Goal: Transaction & Acquisition: Purchase product/service

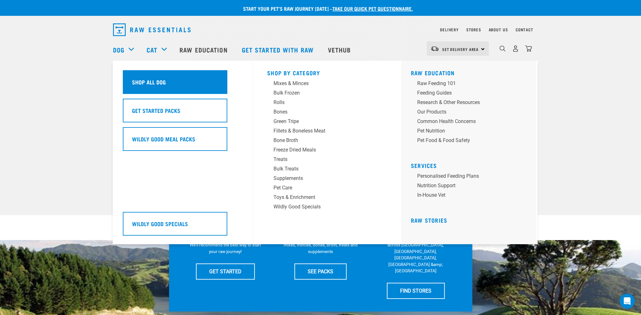
click at [140, 79] on h5 "Shop All Dog" at bounding box center [149, 82] width 34 height 8
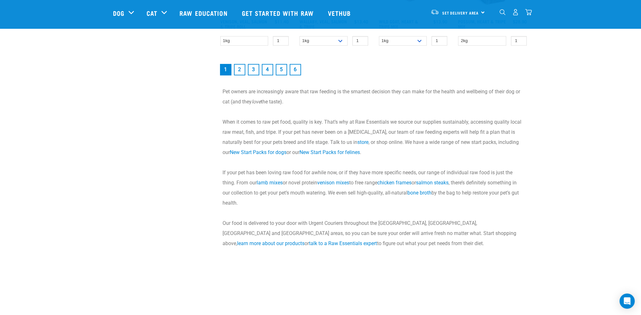
scroll to position [854, 0]
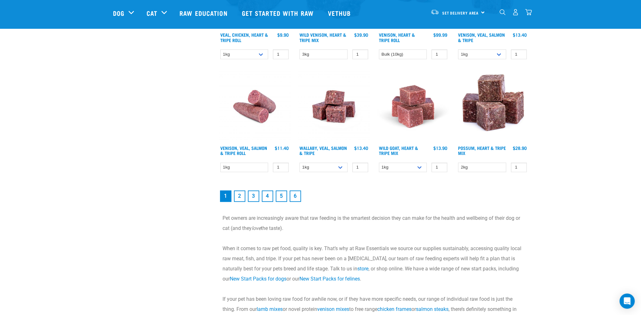
click at [240, 199] on link "2" at bounding box center [239, 195] width 11 height 11
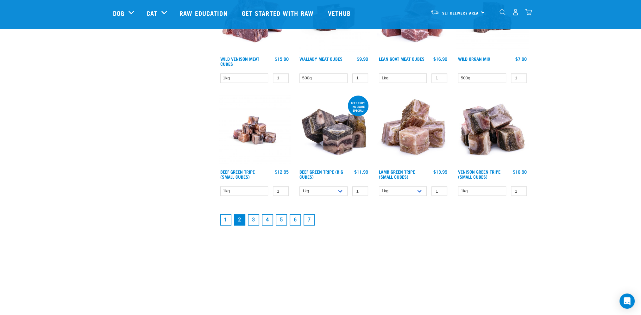
scroll to position [822, 0]
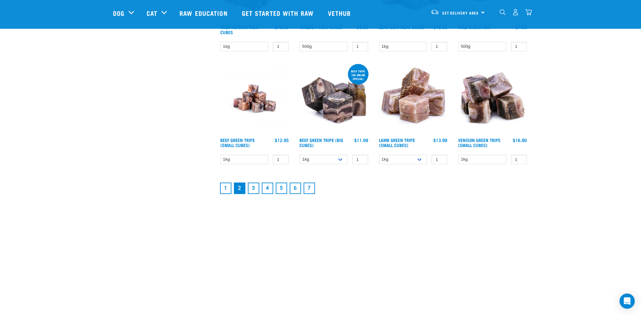
click at [256, 186] on link "3" at bounding box center [253, 188] width 11 height 11
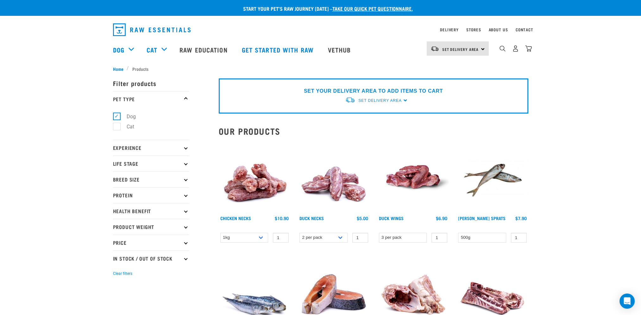
click at [127, 195] on p "Protein" at bounding box center [151, 195] width 76 height 16
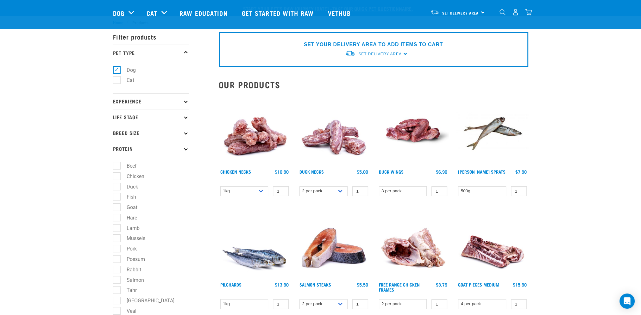
scroll to position [32, 0]
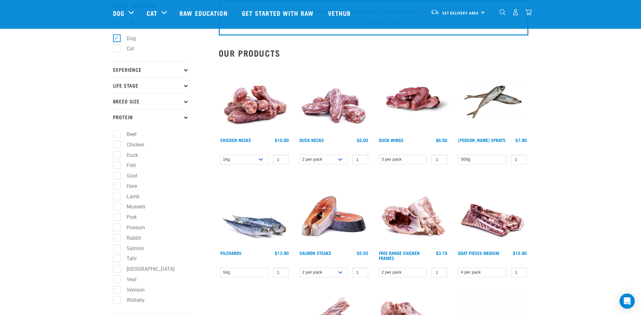
click at [116, 242] on label "Rabbit" at bounding box center [129, 238] width 27 height 8
click at [116, 239] on input "Rabbit" at bounding box center [115, 237] width 4 height 4
checkbox input "true"
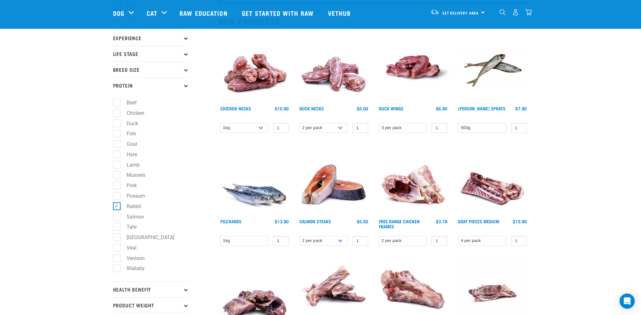
scroll to position [158, 0]
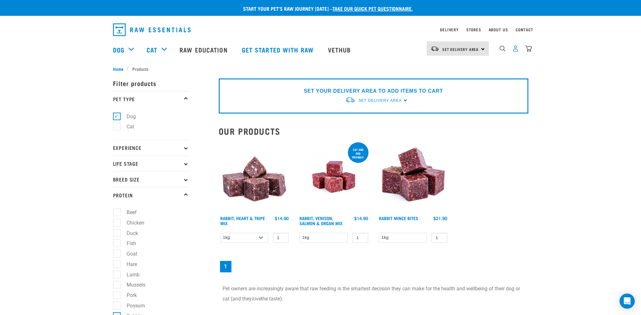
click at [514, 50] on img "dropdown navigation" at bounding box center [515, 48] width 7 height 7
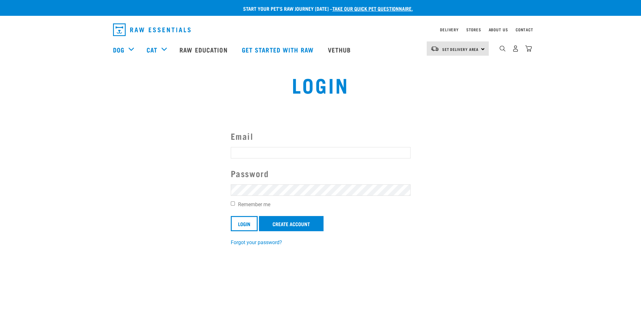
type input "[EMAIL_ADDRESS][DOMAIN_NAME]"
click at [238, 226] on input "Login" at bounding box center [244, 223] width 27 height 15
type input "[EMAIL_ADDRESS][DOMAIN_NAME]"
click at [0, 195] on article "Invalid username or password." at bounding box center [0, 157] width 0 height 315
click at [19, 150] on div "Invalid username or password." at bounding box center [0, 157] width 38 height 49
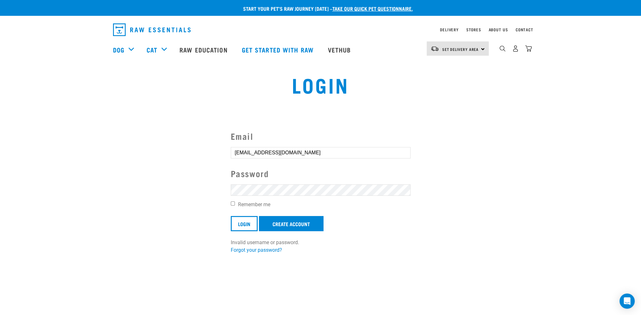
click at [15, 146] on button "delete" at bounding box center [11, 142] width 6 height 6
click at [187, 183] on section "Email eloisesmit18@hotmail.com Password Remember me Login Create Account Invali…" at bounding box center [320, 188] width 641 height 148
click at [240, 224] on input "Login" at bounding box center [244, 223] width 27 height 15
click at [15, 146] on button "delete" at bounding box center [11, 142] width 6 height 6
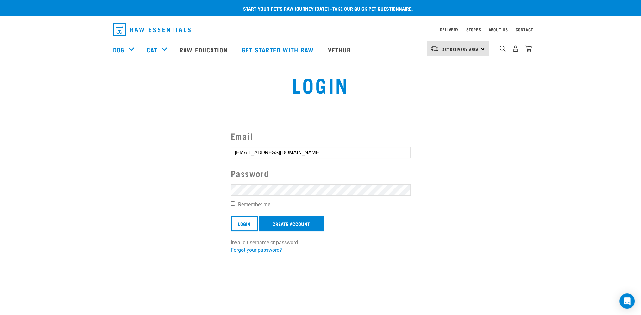
click at [15, 146] on button "delete" at bounding box center [11, 142] width 6 height 6
click at [239, 250] on link "Forgot your password?" at bounding box center [256, 250] width 51 height 6
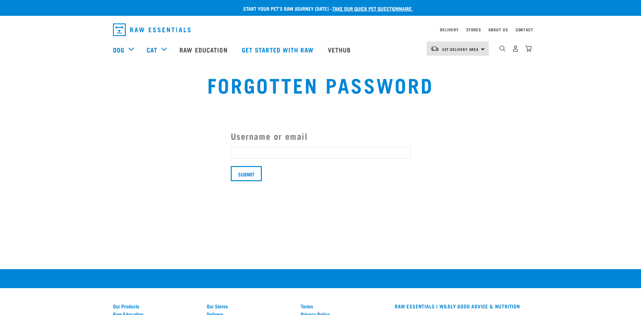
type input "eloisesmit18@hotmail.com"
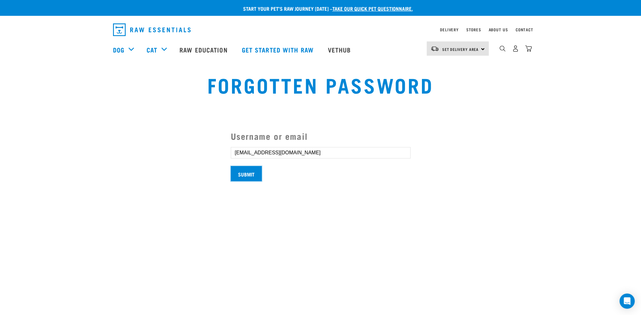
click at [244, 175] on input "Submit" at bounding box center [246, 173] width 31 height 15
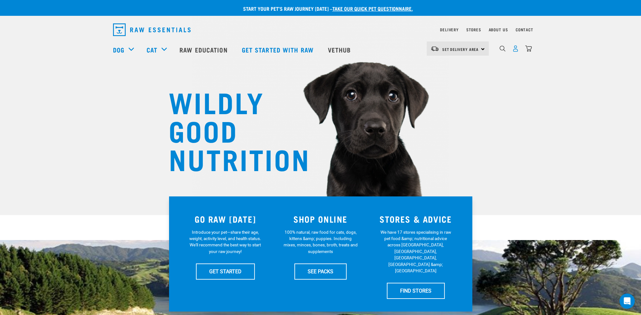
click at [516, 49] on img "dropdown navigation" at bounding box center [515, 48] width 7 height 7
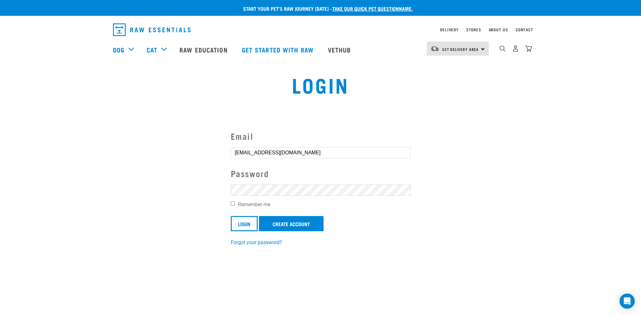
click at [210, 185] on section "Email eloisesmit18@hotmail.com Password Remember me Login Create Account Forgot…" at bounding box center [320, 184] width 641 height 140
click at [246, 222] on input "Login" at bounding box center [244, 223] width 27 height 15
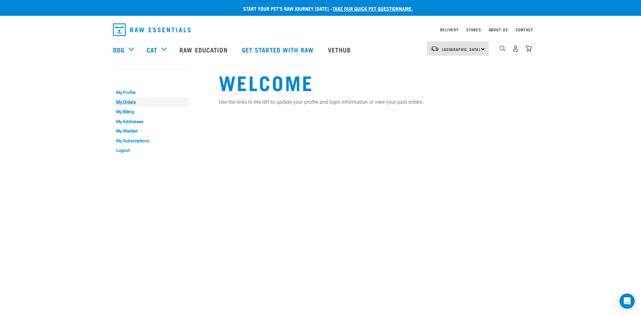
click at [130, 105] on link "My Orders" at bounding box center [151, 102] width 76 height 10
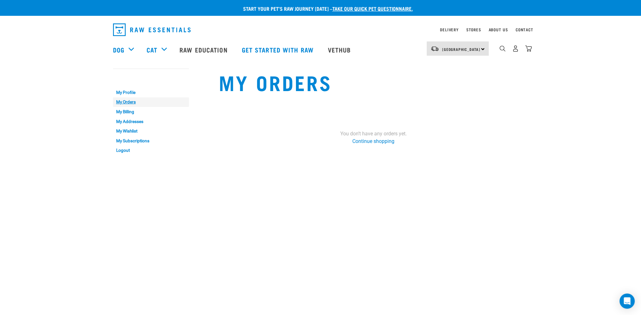
click at [130, 97] on link "My Orders" at bounding box center [151, 102] width 76 height 10
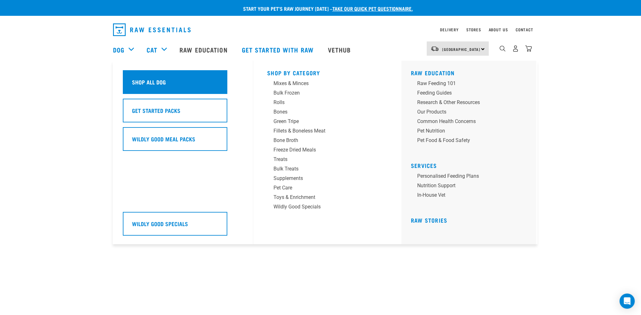
drag, startPoint x: 133, startPoint y: 78, endPoint x: 147, endPoint y: 85, distance: 15.4
click at [133, 78] on h5 "Shop All Dog" at bounding box center [149, 82] width 34 height 8
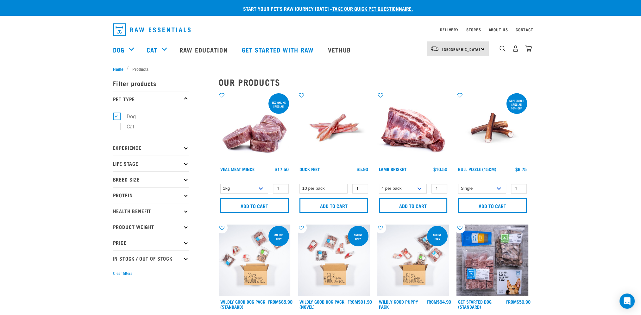
drag, startPoint x: 177, startPoint y: 195, endPoint x: 161, endPoint y: 198, distance: 16.5
click at [176, 195] on p "Protein" at bounding box center [151, 195] width 76 height 16
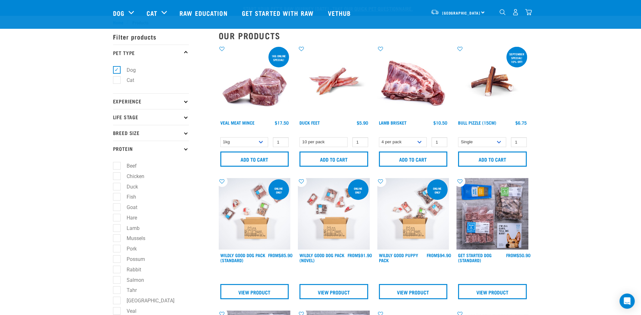
scroll to position [32, 0]
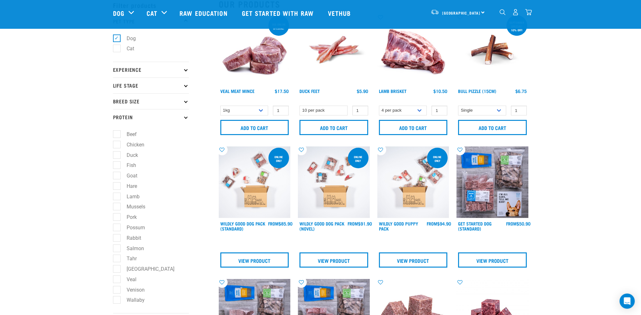
click at [116, 239] on label "Rabbit" at bounding box center [129, 238] width 27 height 8
click at [116, 239] on input "Rabbit" at bounding box center [115, 237] width 4 height 4
checkbox input "true"
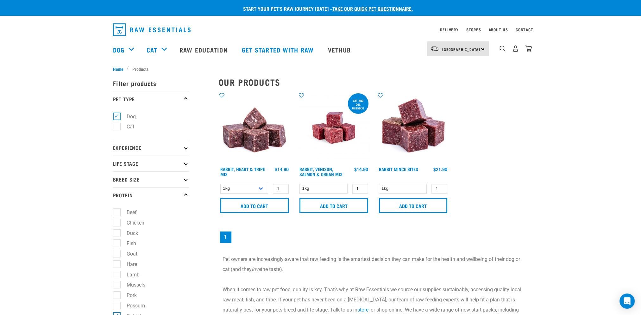
scroll to position [32, 0]
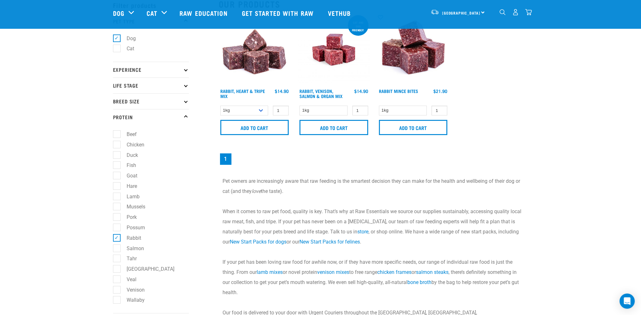
click at [116, 237] on label "Rabbit" at bounding box center [129, 238] width 27 height 8
click at [116, 237] on input "Rabbit" at bounding box center [115, 237] width 4 height 4
checkbox input "false"
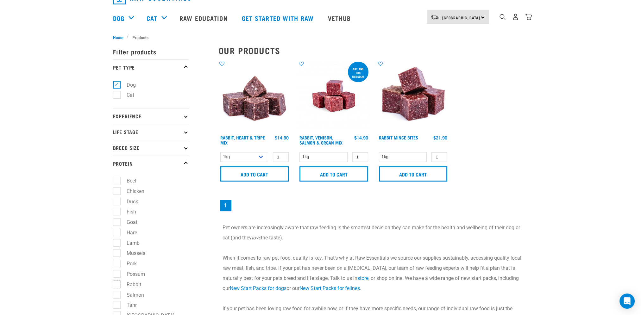
scroll to position [0, 0]
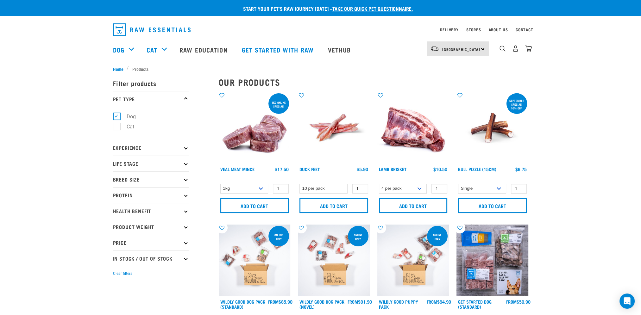
click at [127, 197] on p "Protein" at bounding box center [151, 195] width 76 height 16
click at [116, 254] on label "Goat" at bounding box center [127, 254] width 23 height 8
click at [116, 254] on input "Goat" at bounding box center [115, 253] width 4 height 4
checkbox input "true"
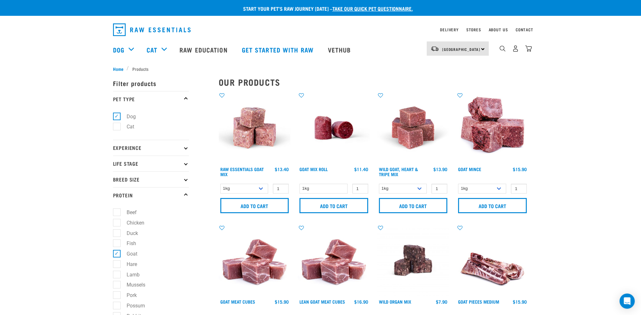
click at [118, 253] on label "Goat" at bounding box center [127, 254] width 23 height 8
click at [117, 253] on input "Goat" at bounding box center [115, 253] width 4 height 4
checkbox input "false"
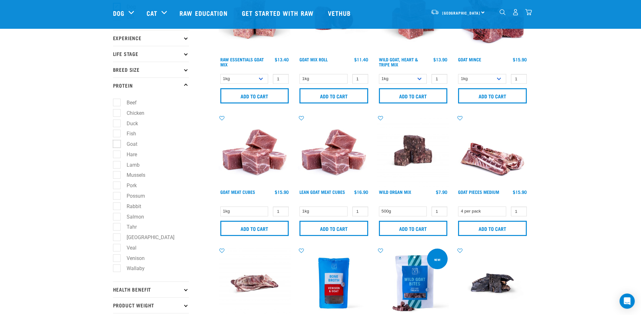
scroll to position [127, 0]
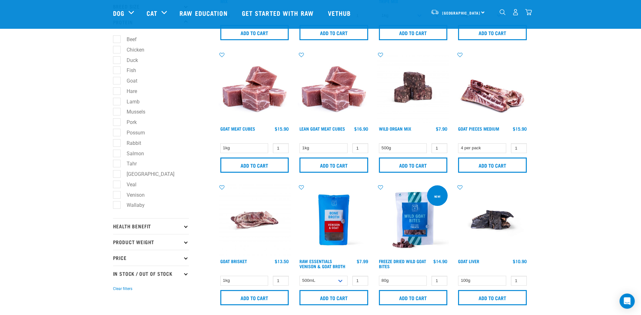
click at [116, 197] on label "Venison" at bounding box center [131, 195] width 31 height 8
click at [116, 196] on input "Venison" at bounding box center [115, 194] width 4 height 4
checkbox input "true"
